Goal: Information Seeking & Learning: Learn about a topic

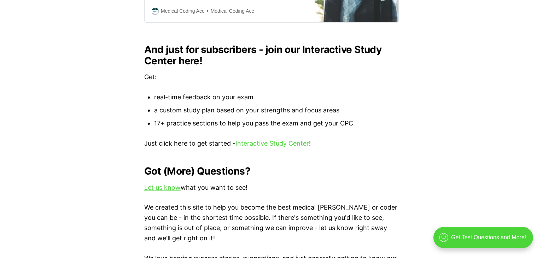
scroll to position [753, 0]
click at [260, 140] on link "Interactive Study Center" at bounding box center [273, 143] width 74 height 7
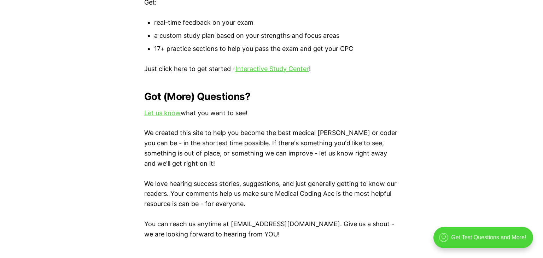
scroll to position [958, 0]
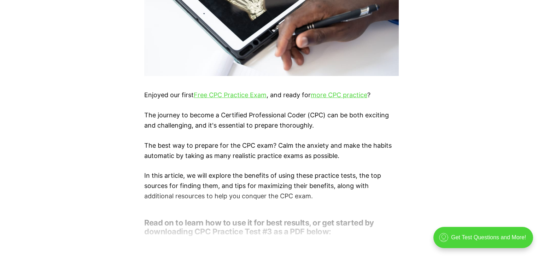
scroll to position [374, 0]
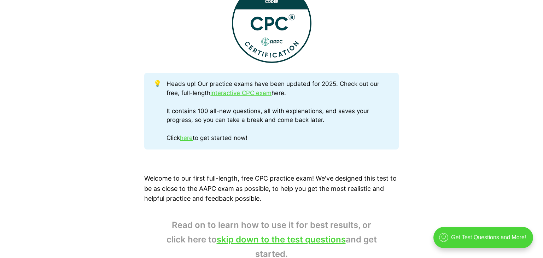
scroll to position [313, 0]
click at [250, 92] on link "interactive CPC exam" at bounding box center [241, 92] width 61 height 7
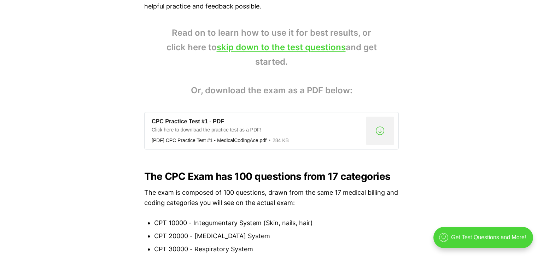
scroll to position [504, 0]
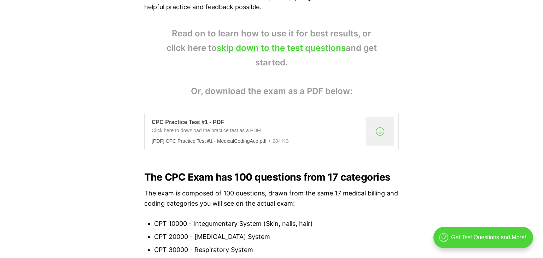
click at [380, 129] on div ".a{fill:none;stroke:currentColor;stroke-linecap:round;stroke-linejoin:round;str…" at bounding box center [380, 131] width 28 height 28
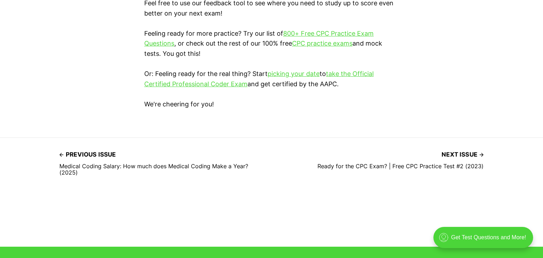
scroll to position [2124, 0]
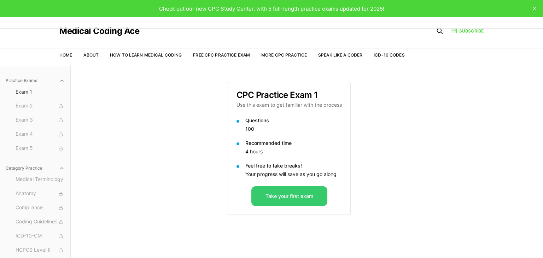
click at [282, 198] on button "Take your first exam" at bounding box center [290, 196] width 76 height 20
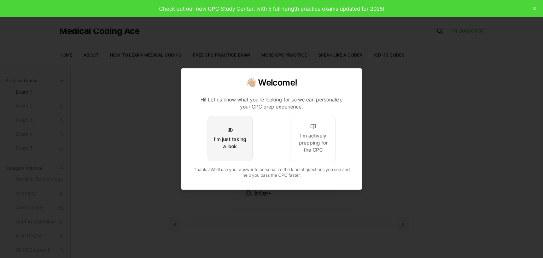
click at [226, 150] on div "I'm just taking a look" at bounding box center [230, 143] width 33 height 14
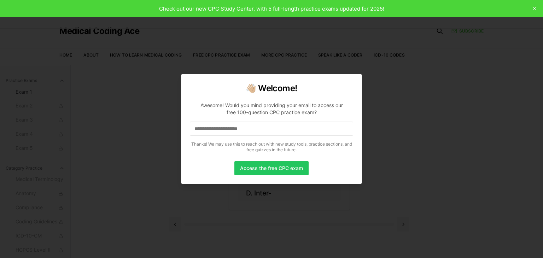
click at [248, 131] on input at bounding box center [271, 129] width 163 height 14
click at [269, 166] on button "Access the free CPC exam" at bounding box center [272, 168] width 74 height 14
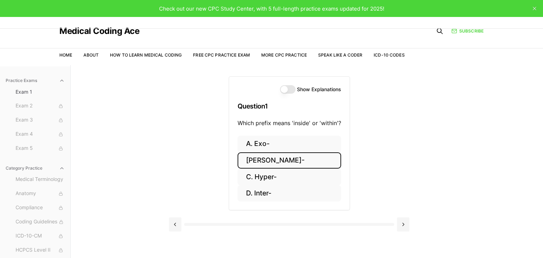
click at [262, 162] on button "[PERSON_NAME]-" at bounding box center [290, 160] width 104 height 17
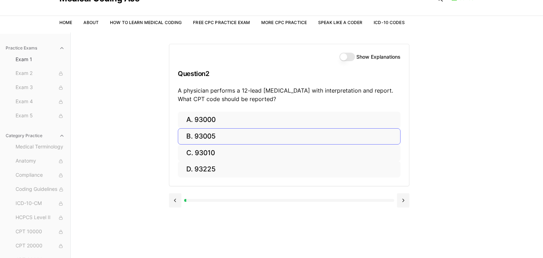
scroll to position [33, 0]
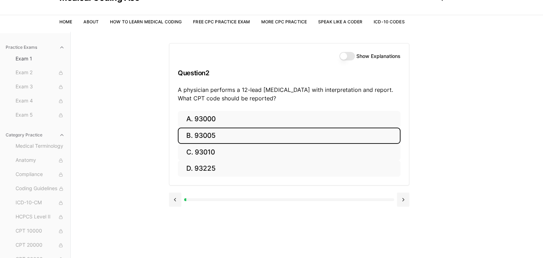
click at [194, 128] on button "B. 93005" at bounding box center [289, 136] width 223 height 17
